Goal: Ask a question

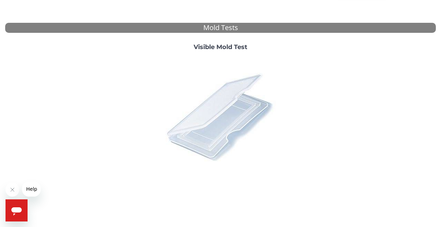
scroll to position [249, 0]
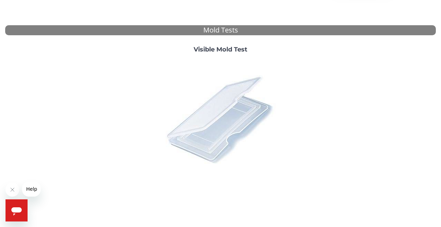
click at [220, 116] on img at bounding box center [220, 119] width 121 height 121
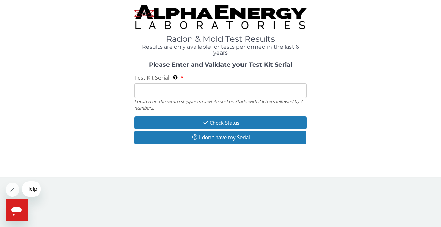
paste input "MX100252"
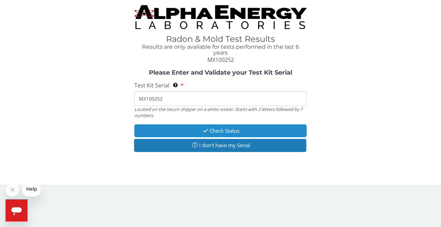
type input "MX100252"
click at [215, 127] on button "Check Status" at bounding box center [221, 130] width 172 height 13
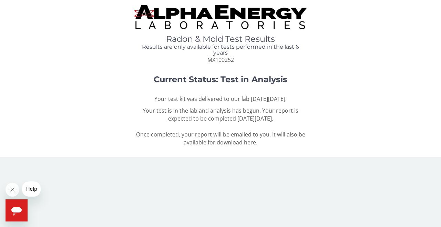
click at [33, 186] on span "Help" at bounding box center [31, 189] width 11 height 6
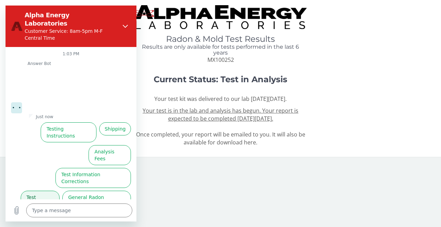
click at [44, 190] on button "Test Results" at bounding box center [40, 200] width 39 height 20
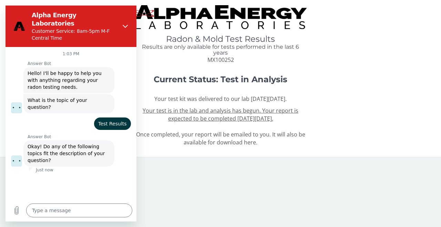
scroll to position [17, 0]
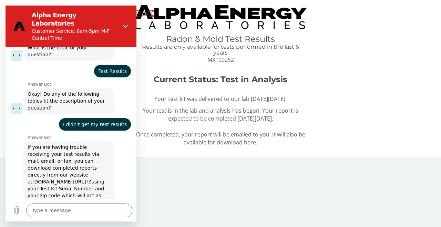
scroll to position [70, 0]
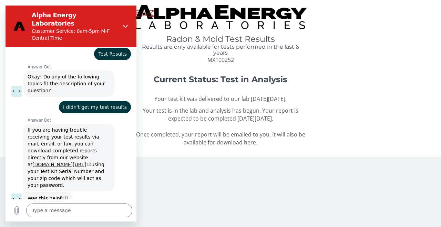
click at [50, 161] on link "[DOMAIN_NAME][URL]" at bounding box center [61, 164] width 59 height 6
type textarea "x"
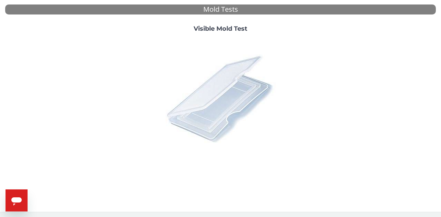
scroll to position [269, 0]
click at [210, 100] on img at bounding box center [220, 98] width 121 height 121
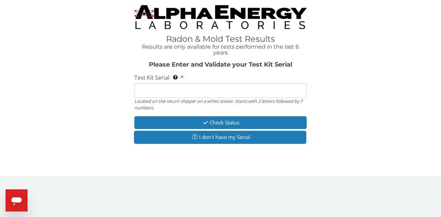
paste input "MX100252"
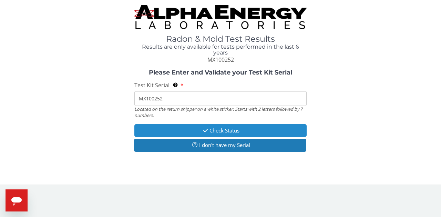
type input "MX100252"
click at [218, 129] on button "Check Status" at bounding box center [221, 130] width 172 height 13
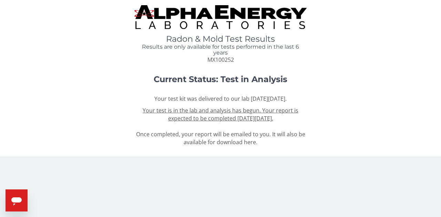
click at [24, 200] on div "Open messaging window" at bounding box center [16, 200] width 21 height 21
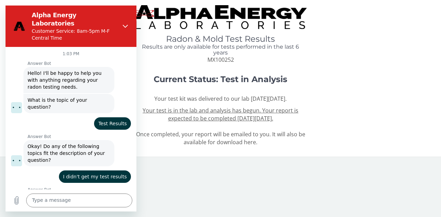
scroll to position [79, 0]
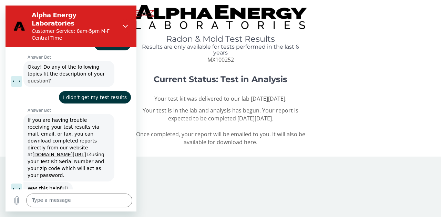
click at [101, 203] on button "No, I still need help" at bounding box center [104, 213] width 54 height 20
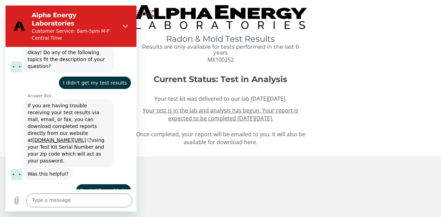
scroll to position [93, 0]
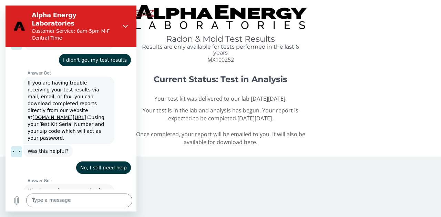
type textarea "x"
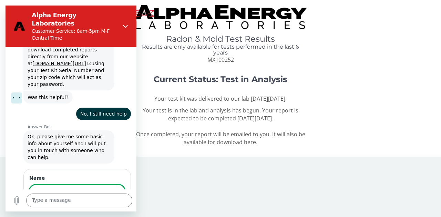
scroll to position [170, 0]
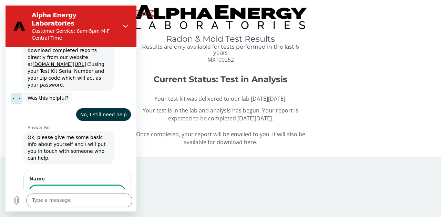
type input "[PERSON_NAME]"
click at [114, 208] on span "Next" at bounding box center [113, 212] width 11 height 8
type textarea "x"
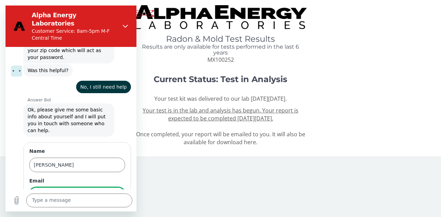
scroll to position [199, 0]
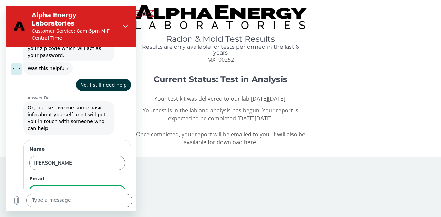
type input "[EMAIL_ADDRESS][DOMAIN_NAME]"
click at [117, 208] on span "Next" at bounding box center [113, 212] width 11 height 8
type textarea "x"
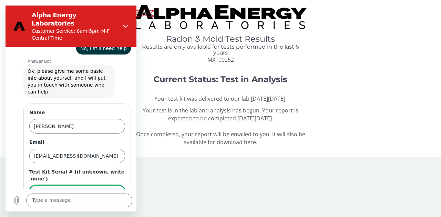
type input "MX100252"
click at [113, 208] on span "Send" at bounding box center [113, 212] width 12 height 8
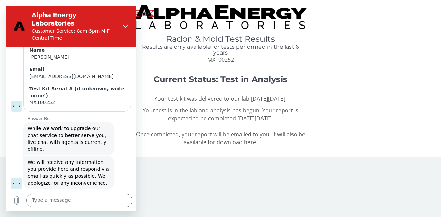
scroll to position [306, 0]
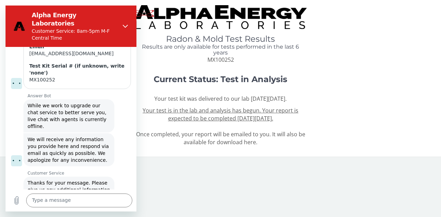
type textarea "x"
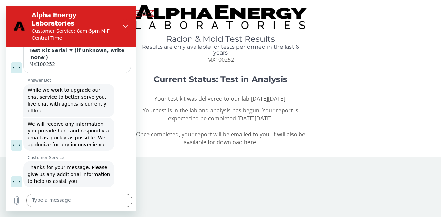
scroll to position [342, 0]
click at [34, 199] on textarea at bounding box center [79, 200] width 106 height 14
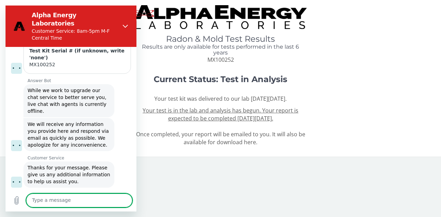
type textarea "I"
type textarea "x"
type textarea "I"
type textarea "x"
type textarea "I w"
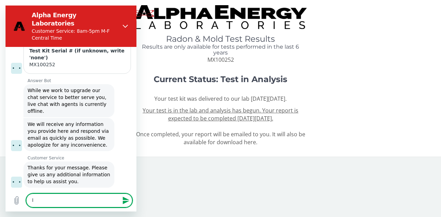
type textarea "x"
type textarea "I wo"
type textarea "x"
type textarea "I wou"
type textarea "x"
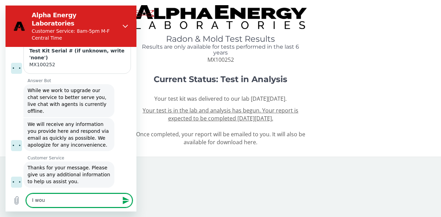
type textarea "I woul"
type textarea "x"
type textarea "I would"
type textarea "x"
type textarea "I would"
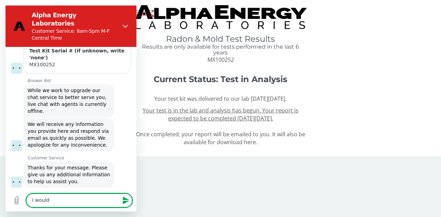
type textarea "x"
type textarea "I would l"
type textarea "x"
type textarea "I would li"
type textarea "x"
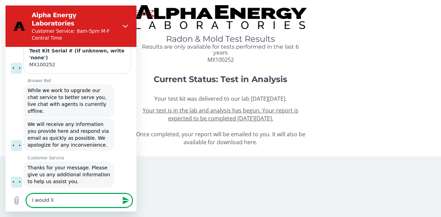
type textarea "I would lik"
type textarea "x"
type textarea "I would like"
type textarea "x"
type textarea "I would like"
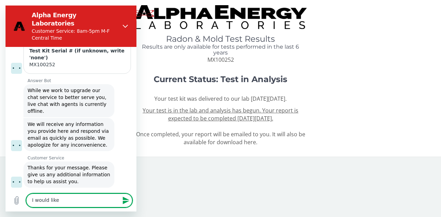
type textarea "x"
type textarea "I would like"
type textarea "x"
type textarea "I would lik"
type textarea "x"
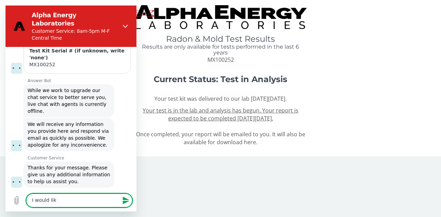
type textarea "I would li"
type textarea "x"
type textarea "I would l"
type textarea "x"
type textarea "I would"
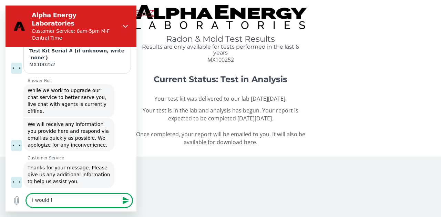
type textarea "x"
type textarea "I would"
type textarea "x"
type textarea "I woul"
type textarea "x"
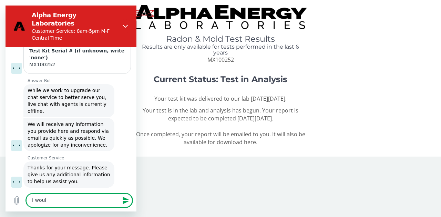
type textarea "I wou"
type textarea "x"
type textarea "I wo"
type textarea "x"
type textarea "I w"
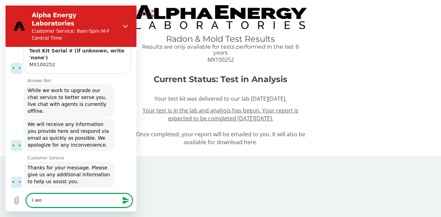
type textarea "x"
type textarea "I"
type textarea "x"
type textarea "I"
type textarea "x"
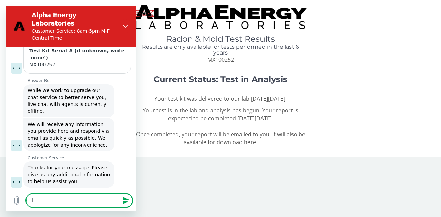
type textarea "x"
type textarea "T"
type textarea "x"
type textarea "Th"
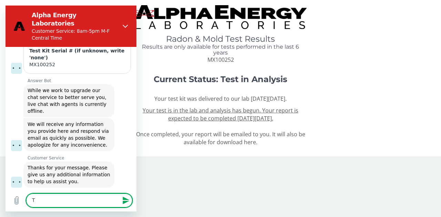
type textarea "x"
type textarea "Tha"
type textarea "x"
type textarea "Than"
type textarea "x"
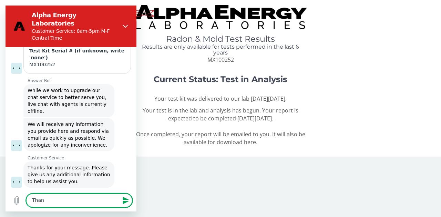
type textarea "Thank"
type textarea "x"
type textarea "Thank"
type textarea "x"
type textarea "Thank y"
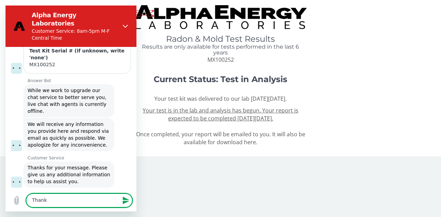
type textarea "x"
type textarea "Thank yo"
type textarea "x"
type textarea "Thank you"
type textarea "x"
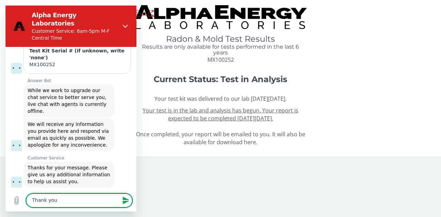
type textarea "Thank you."
type textarea "x"
type textarea "Thank you."
type textarea "x"
type textarea "Thank you. W"
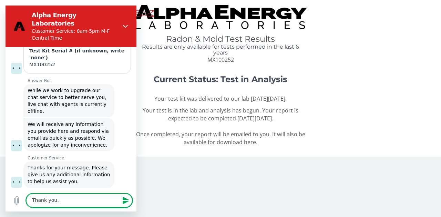
type textarea "x"
type textarea "Thank you. Wh"
type textarea "x"
type textarea "Thank you. Whe"
type textarea "x"
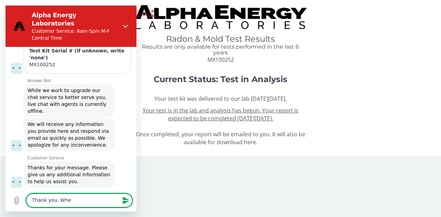
type textarea "Thank you. When"
type textarea "x"
type textarea "Thank you. When"
type textarea "x"
type textarea "Thank you. When w"
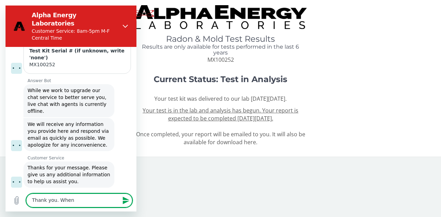
type textarea "x"
type textarea "Thank you. When wi"
type textarea "x"
type textarea "Thank you. When wil"
type textarea "x"
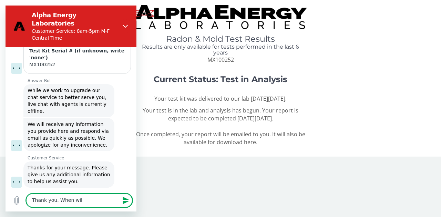
type textarea "Thank you. When will"
type textarea "x"
type textarea "Thank you. When will"
type textarea "x"
type textarea "Thank you. When will a"
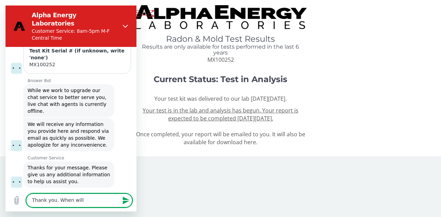
type textarea "x"
type textarea "Thank you. When will an"
type textarea "x"
type textarea "Thank you. When will an"
type textarea "x"
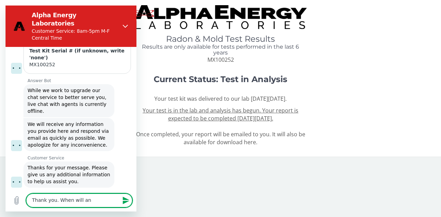
type textarea "Thank you. When will an a"
type textarea "x"
type textarea "Thank you. When will an ag"
type textarea "x"
type textarea "Thank you. When will an age"
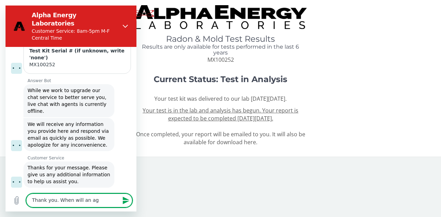
type textarea "x"
type textarea "Thank you. When will an agen"
type textarea "x"
type textarea "Thank you. When will an agent"
type textarea "x"
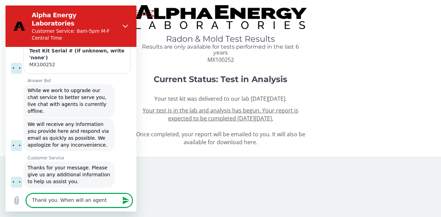
type textarea "Thank you. When will an agent"
type textarea "x"
type textarea "Thank you. When will an agent r"
type textarea "x"
type textarea "Thank you. When will an agent re"
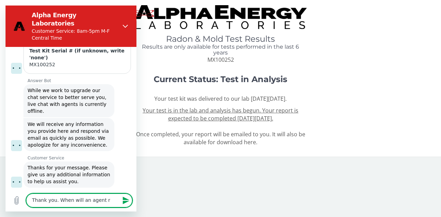
type textarea "x"
type textarea "Thank you. When will an agent res"
type textarea "x"
type textarea "Thank you. When will an agent reso"
type textarea "x"
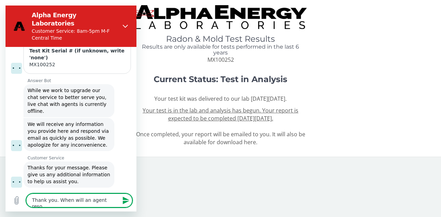
type textarea "Thank you. When will an agent res"
type textarea "x"
type textarea "Thank you. When will an agent resp"
type textarea "x"
type textarea "Thank you. When will an agent respo"
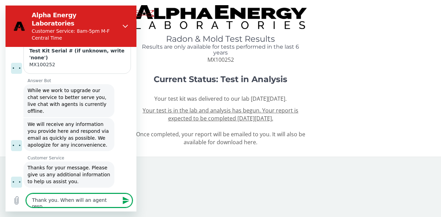
type textarea "x"
type textarea "Thank you. When will an agent respon"
type textarea "x"
type textarea "Thank you. When will an agent respond"
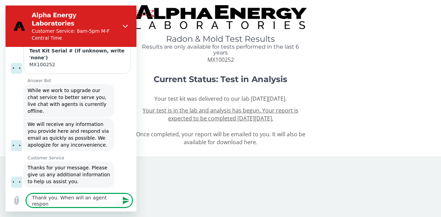
type textarea "x"
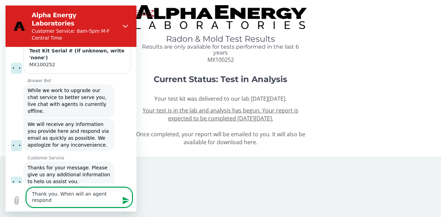
type textarea "Thank you. When will an agent respond?"
type textarea "x"
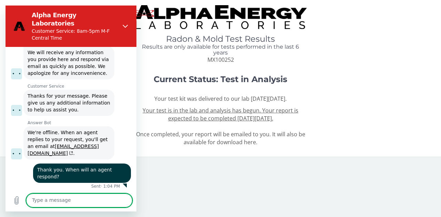
type textarea "x"
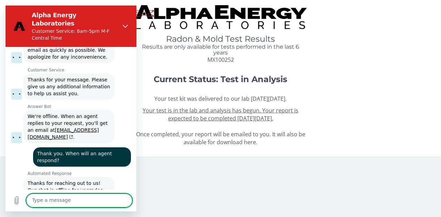
scroll to position [430, 0]
